Goal: Transaction & Acquisition: Purchase product/service

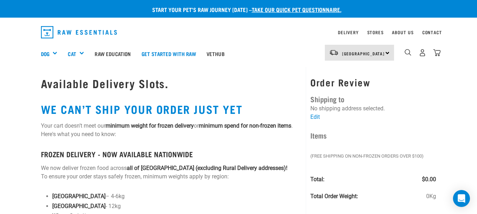
click at [53, 33] on img "dropdown navigation" at bounding box center [79, 32] width 76 height 12
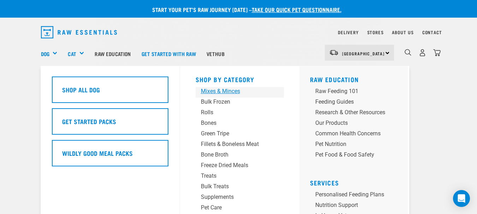
click at [214, 89] on div "Mixes & Minces" at bounding box center [234, 91] width 66 height 8
